Goal: Find specific page/section: Find specific page/section

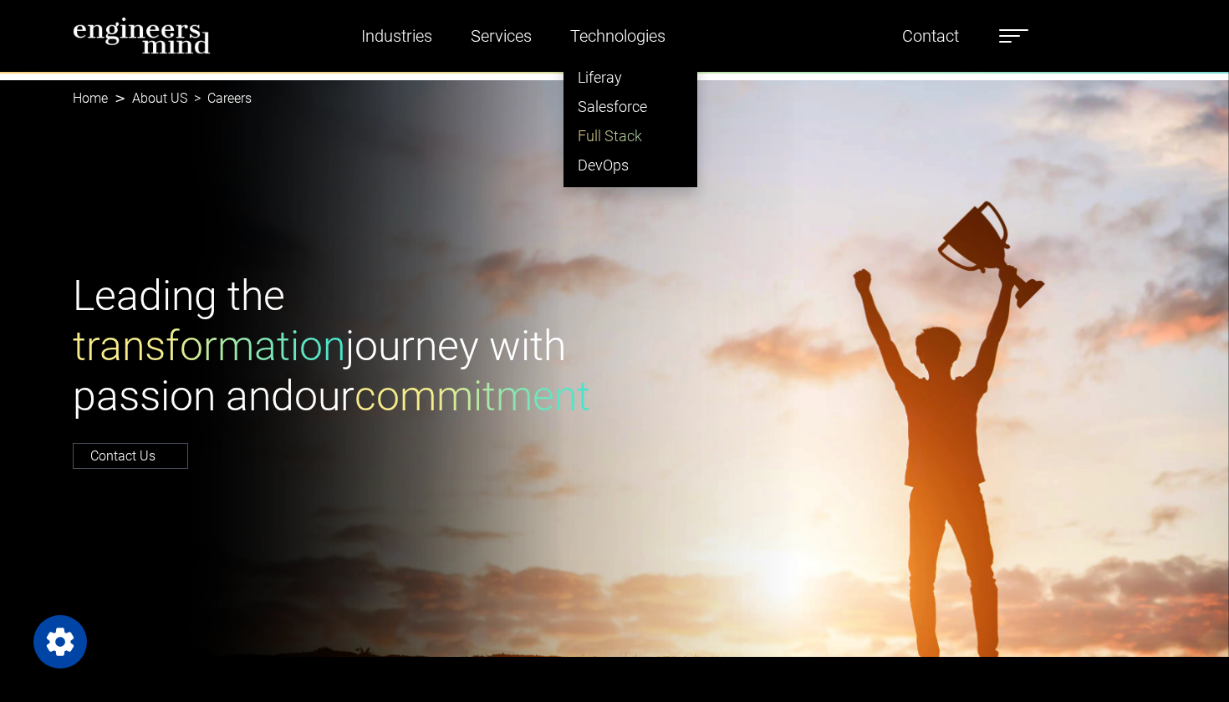
click at [620, 136] on link "Full Stack" at bounding box center [630, 135] width 132 height 29
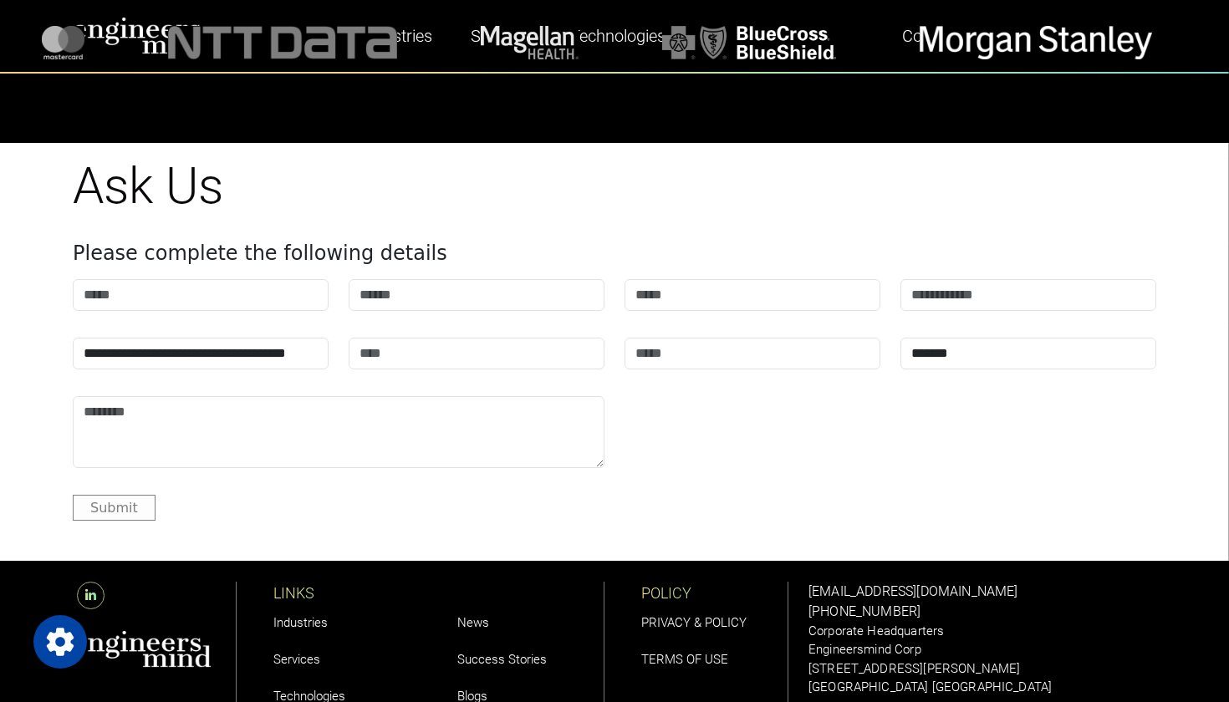
scroll to position [5679, 0]
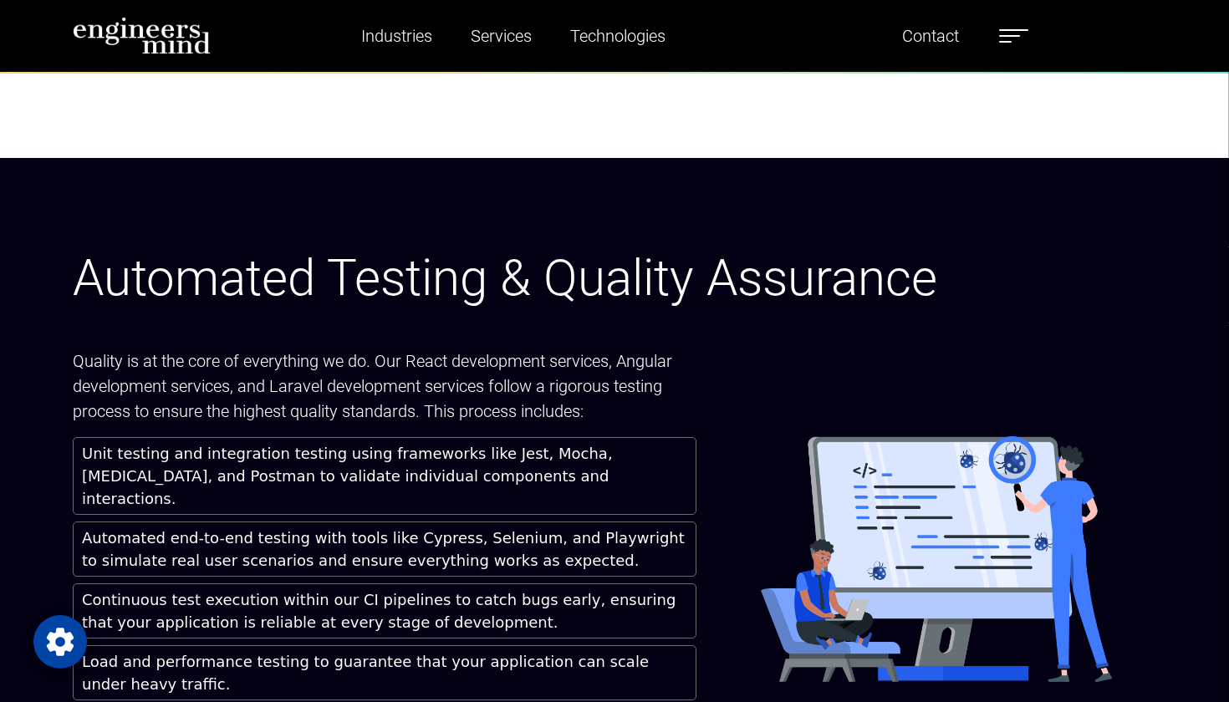
scroll to position [6337, 0]
